Goal: Transaction & Acquisition: Purchase product/service

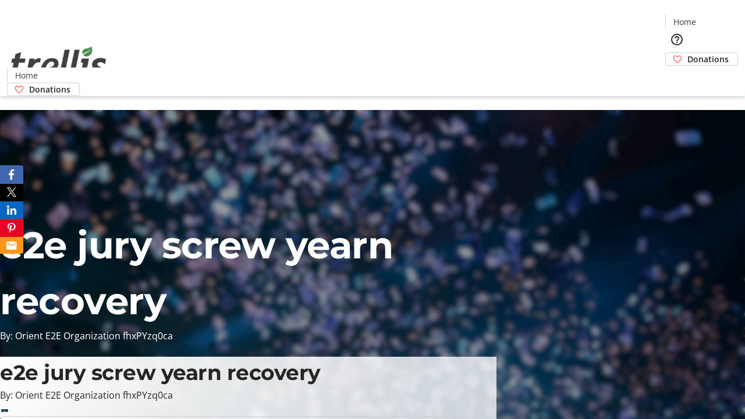
click at [687, 53] on span "Donations" at bounding box center [707, 59] width 41 height 12
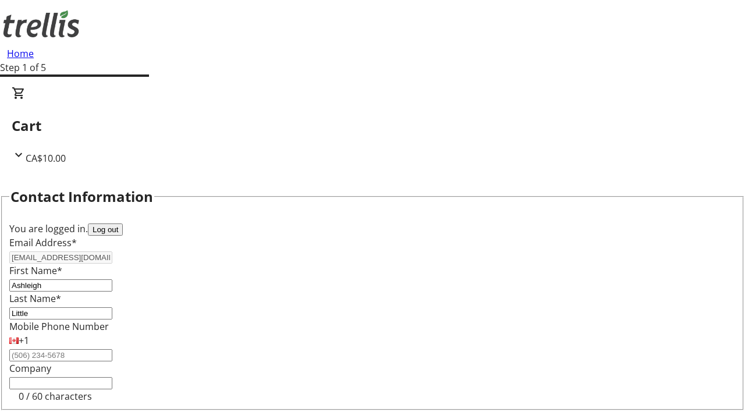
scroll to position [156, 0]
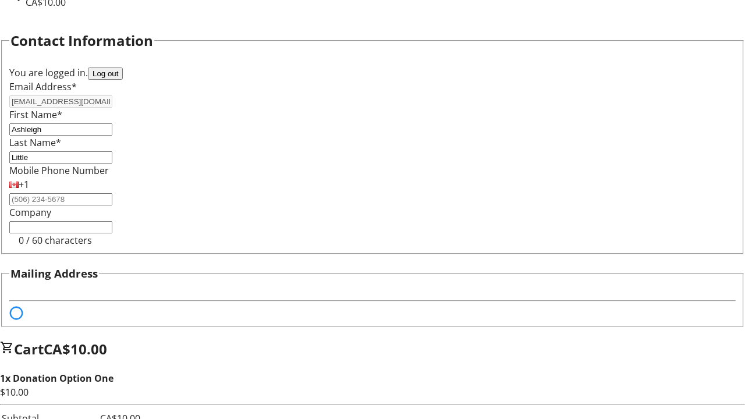
select select "BC"
select select "CA"
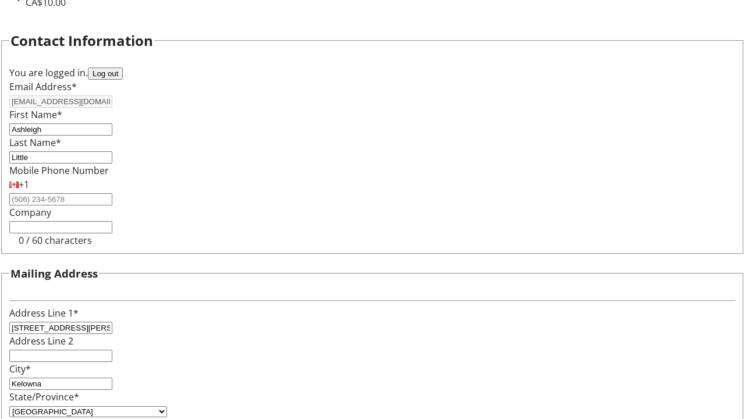
type input "V1Y 0C2"
